Goal: Find specific page/section: Find specific page/section

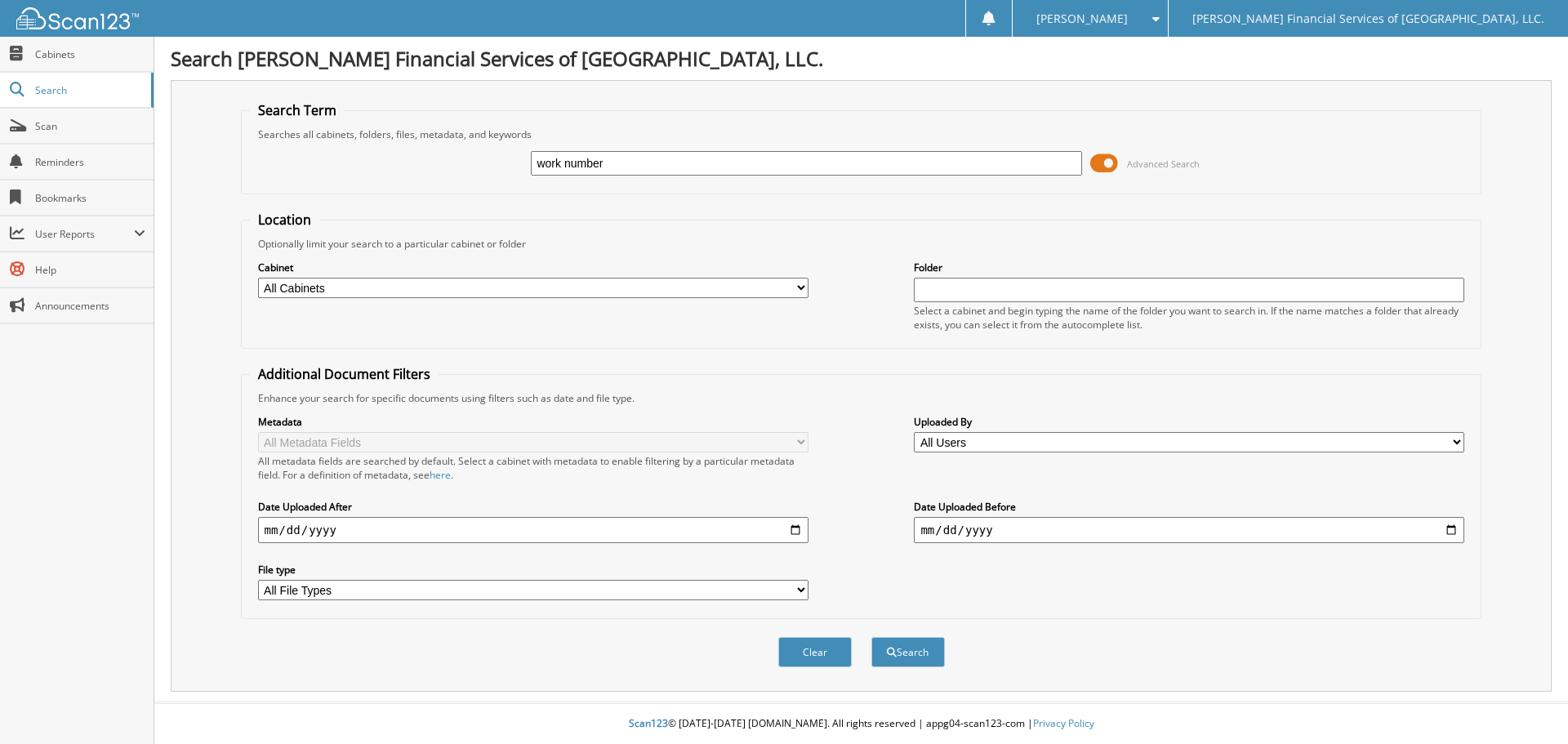
type input "work number"
click at [871, 637] on button "Search" at bounding box center [907, 652] width 73 height 30
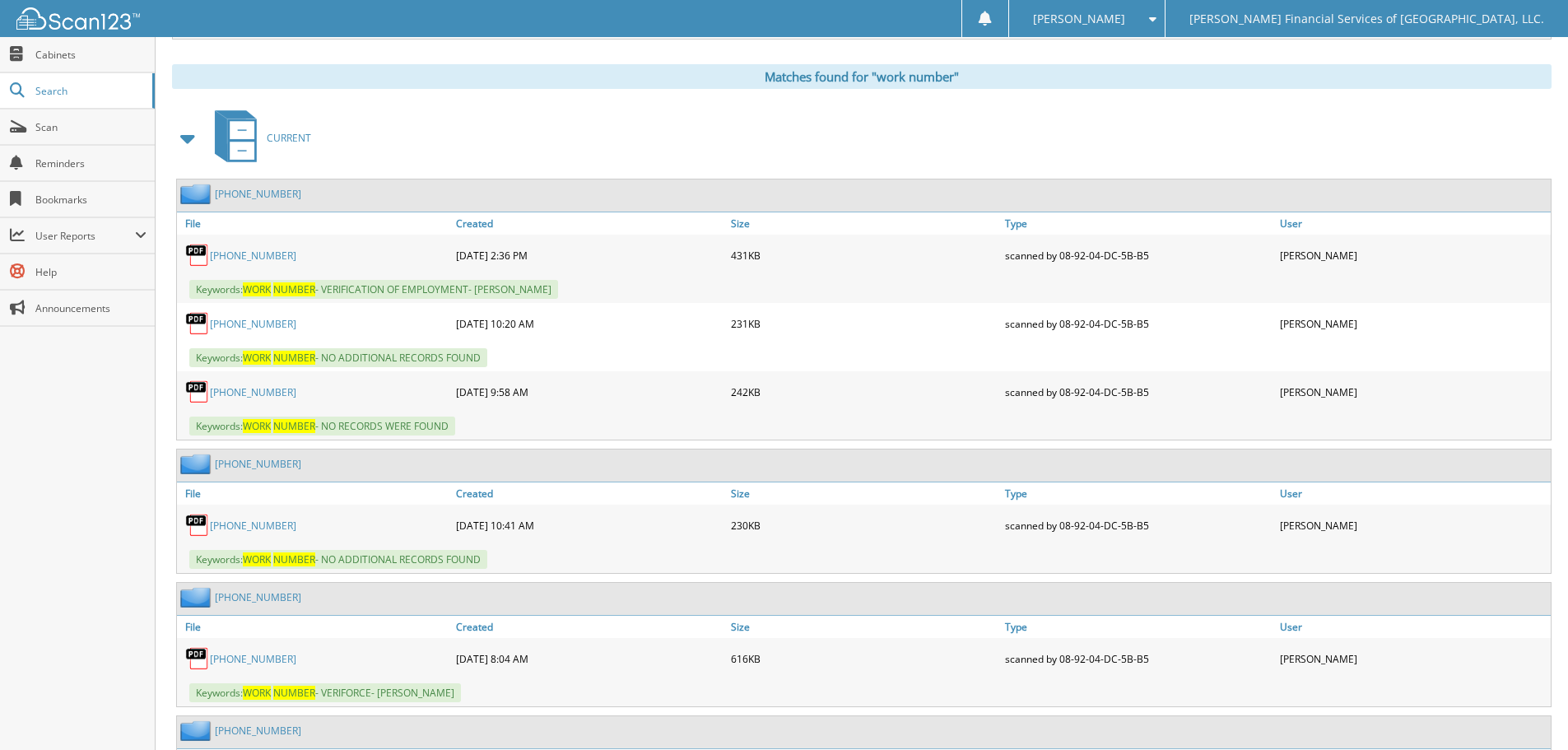
scroll to position [658, 0]
click at [465, 218] on link "Created" at bounding box center [588, 222] width 275 height 22
click at [239, 528] on link "[PHONE_NUMBER]" at bounding box center [253, 524] width 86 height 14
click at [260, 528] on link "[PHONE_NUMBER]" at bounding box center [253, 524] width 86 height 14
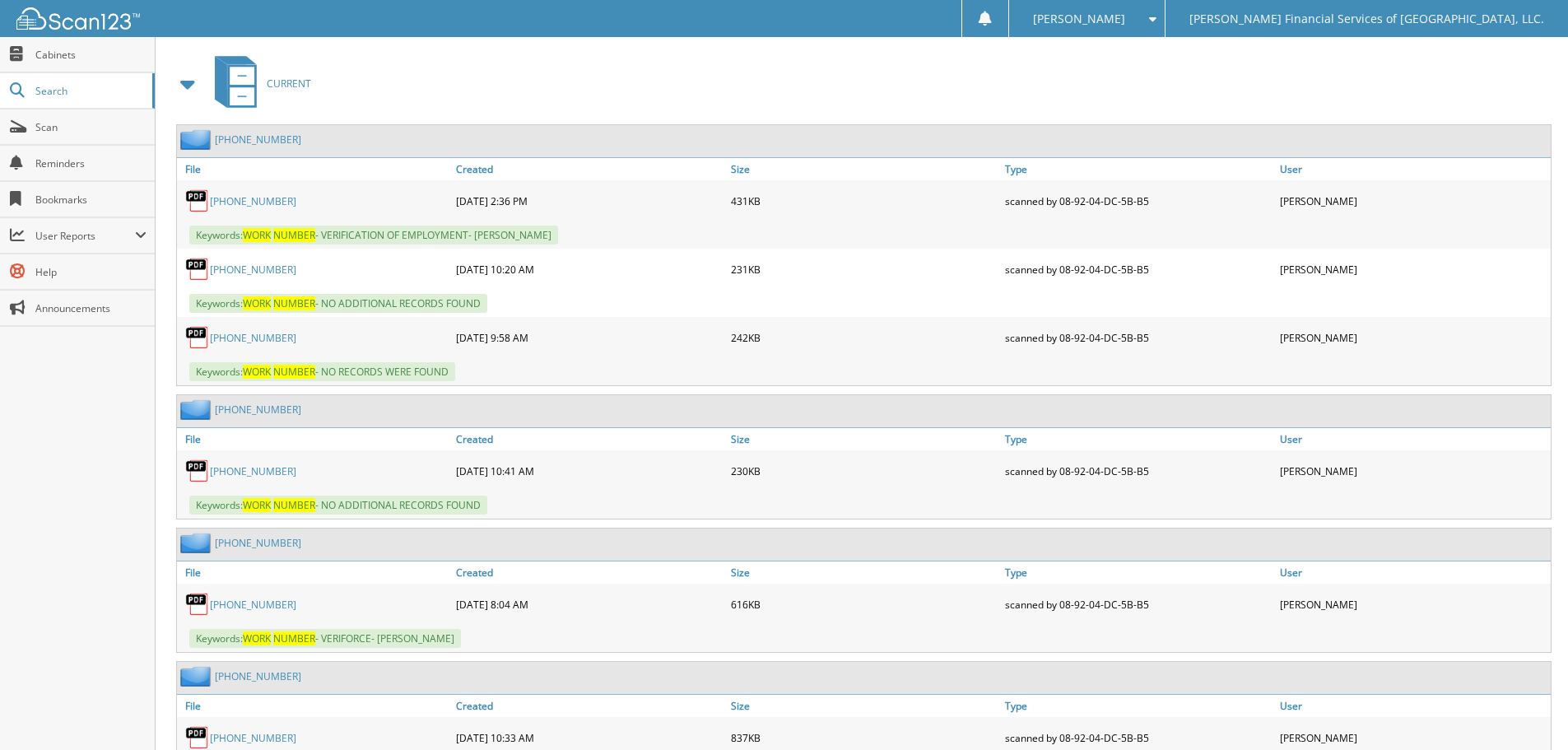
scroll to position [740, 0]
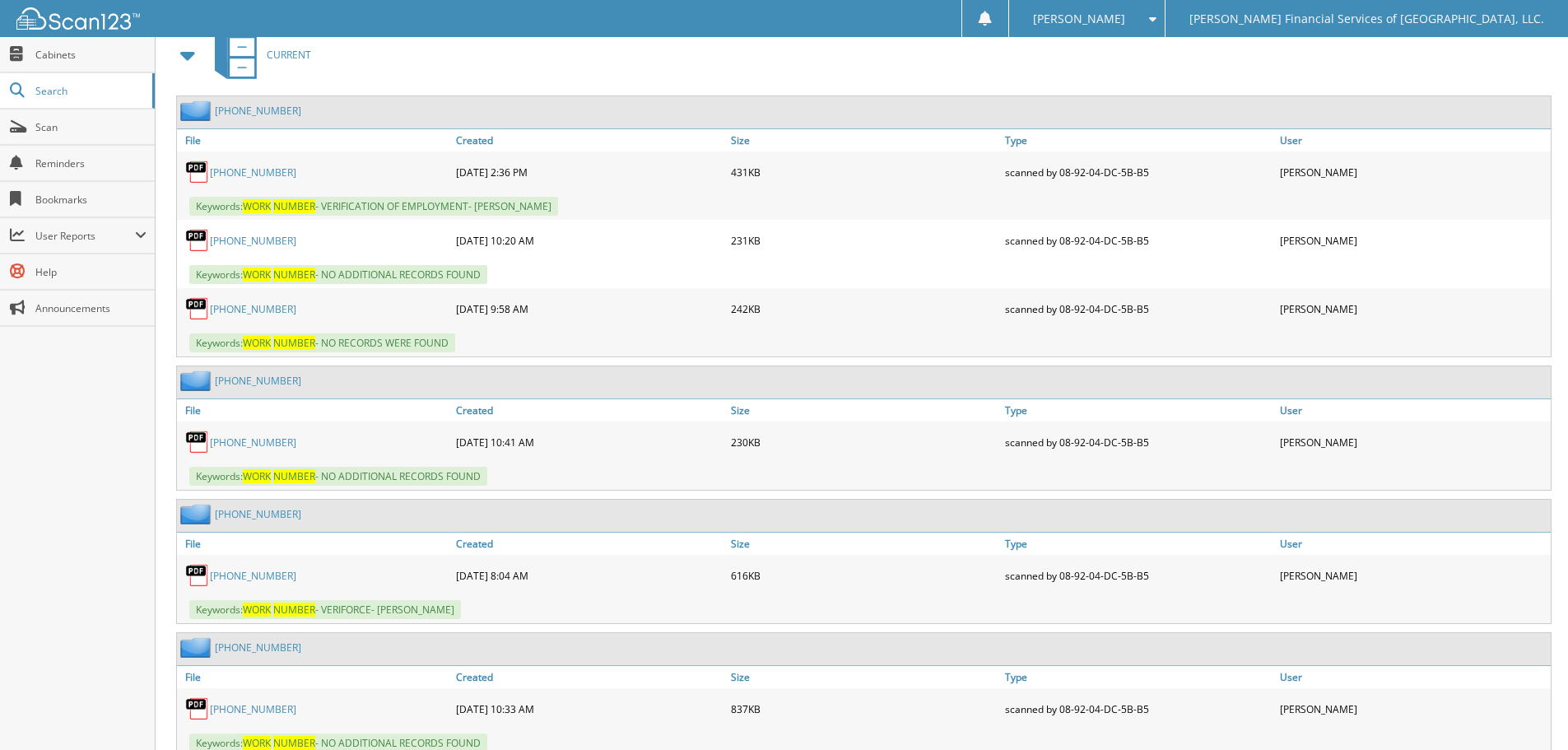
click at [224, 578] on link "[PHONE_NUMBER]" at bounding box center [253, 575] width 86 height 14
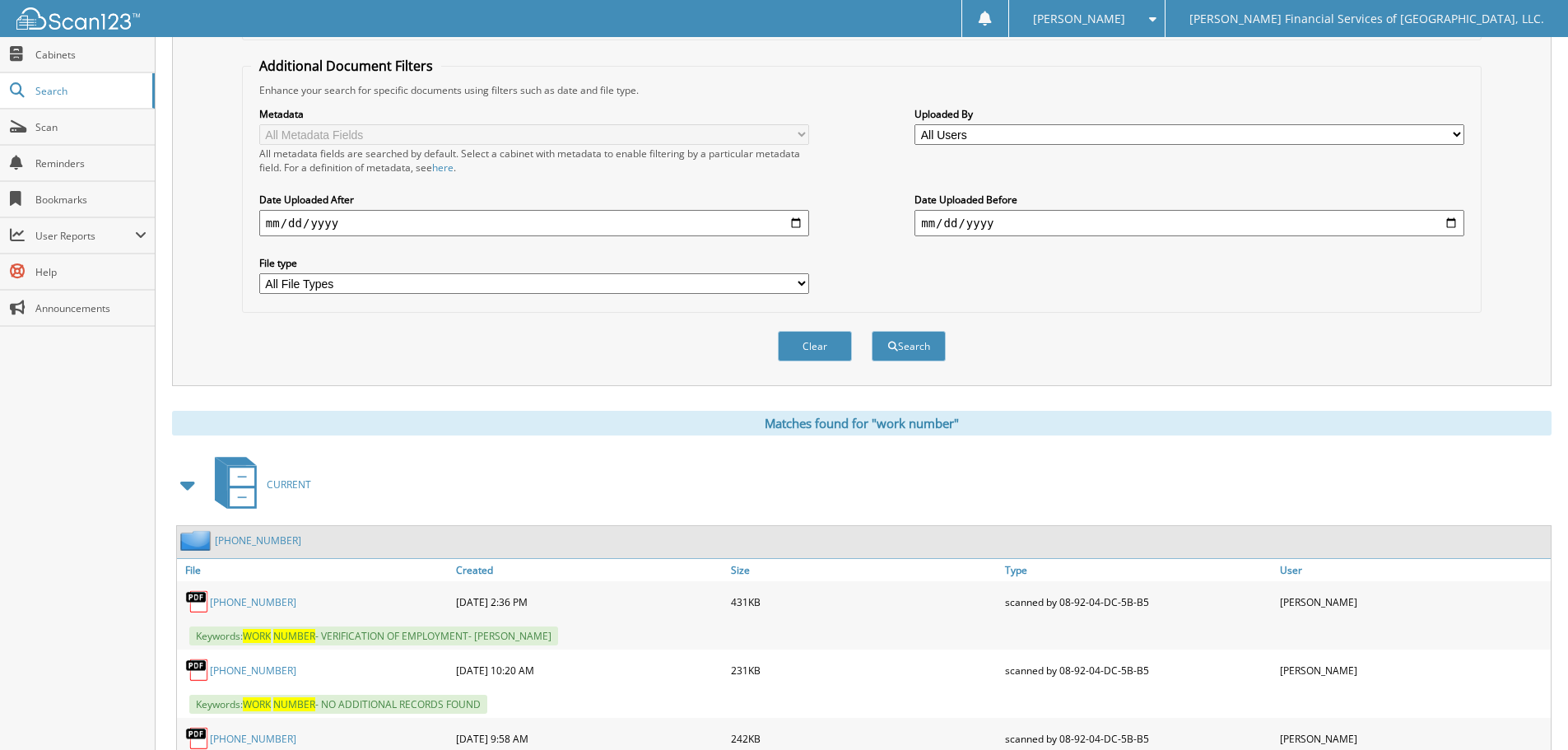
scroll to position [82, 0]
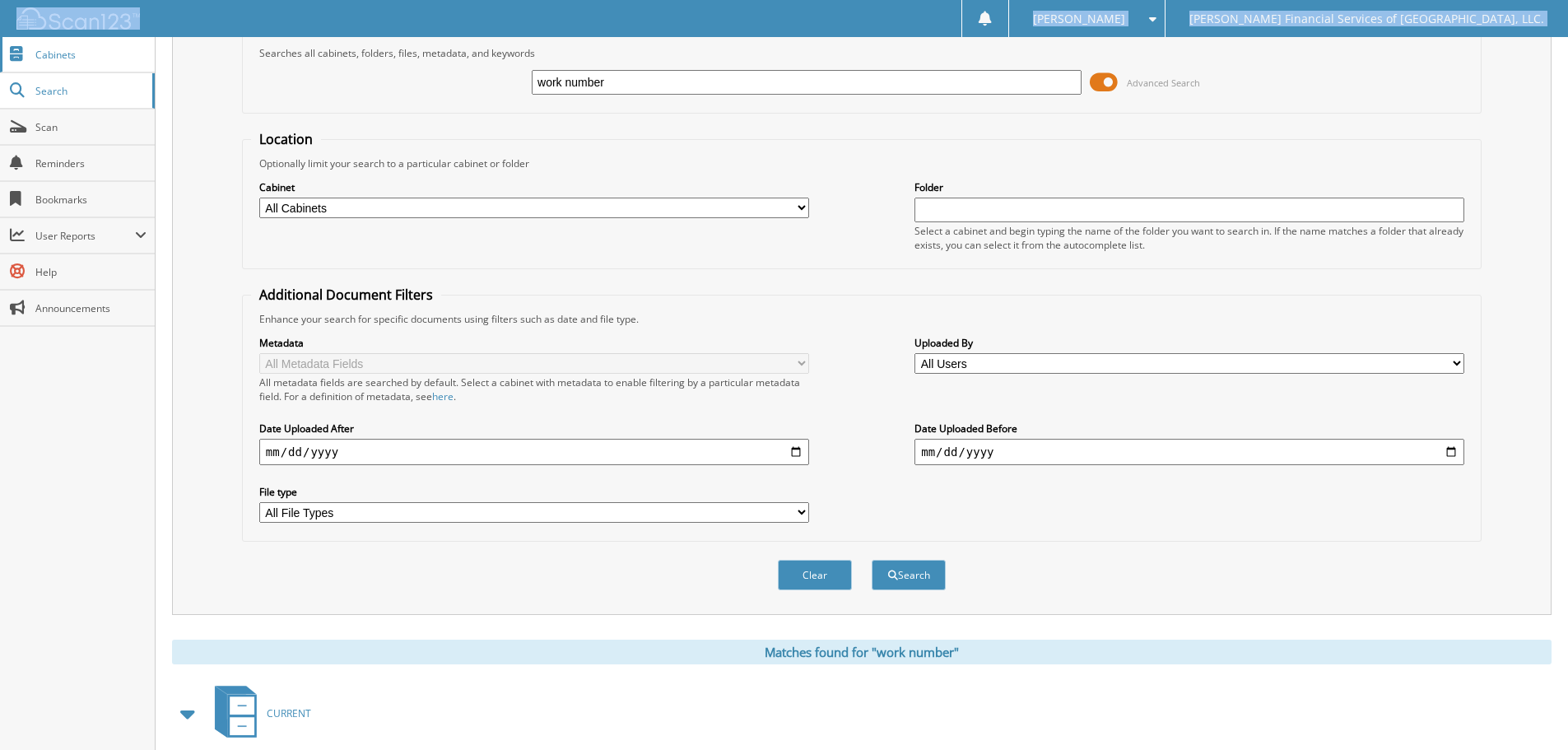
click at [39, 61] on span "Cabinets" at bounding box center [91, 55] width 111 height 14
